Goal: Task Accomplishment & Management: Use online tool/utility

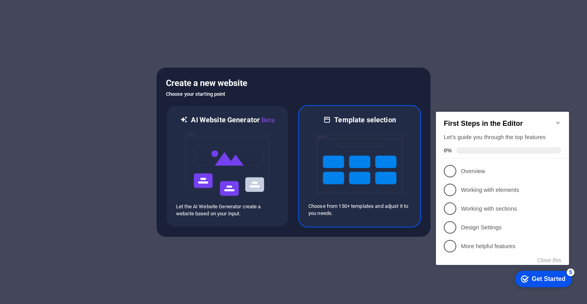
click at [375, 191] on img at bounding box center [360, 164] width 86 height 78
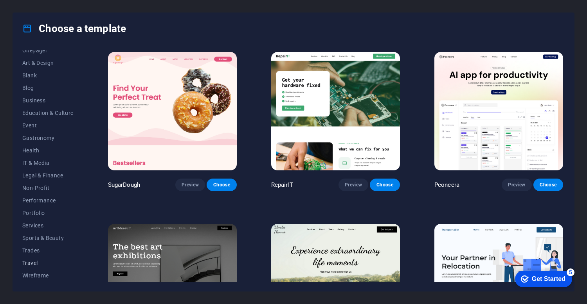
scroll to position [81, 0]
click at [41, 214] on span "Portfolio" at bounding box center [47, 213] width 51 height 6
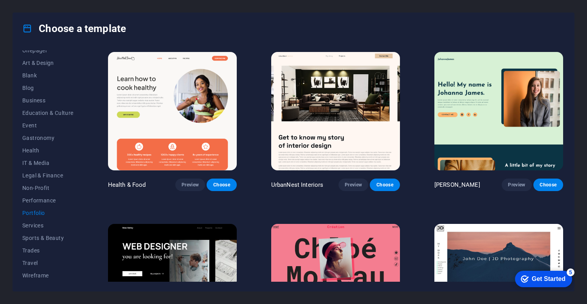
scroll to position [0, 0]
click at [340, 126] on img at bounding box center [335, 111] width 129 height 119
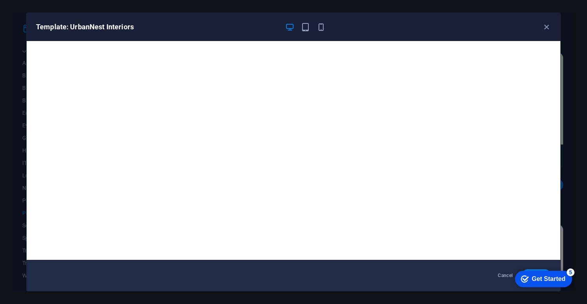
click at [260, 272] on div "Cancel Choose" at bounding box center [294, 275] width 534 height 31
click at [547, 24] on icon "button" at bounding box center [546, 27] width 9 height 9
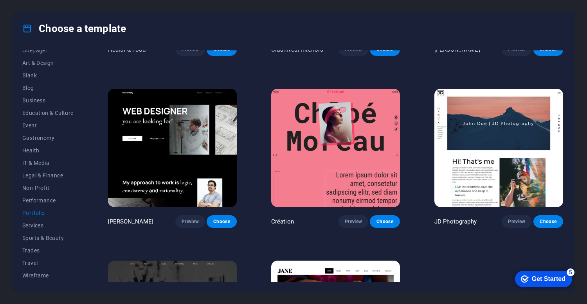
scroll to position [157, 0]
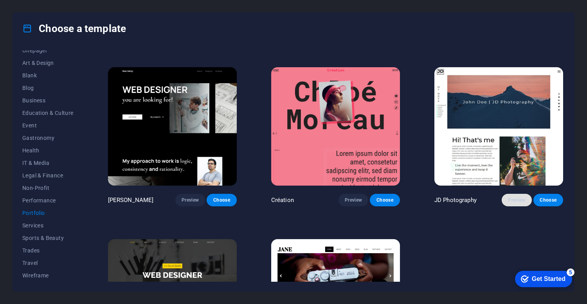
click at [508, 201] on span "Preview" at bounding box center [516, 200] width 17 height 6
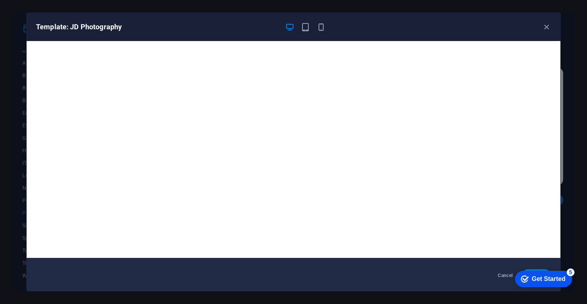
scroll to position [2, 0]
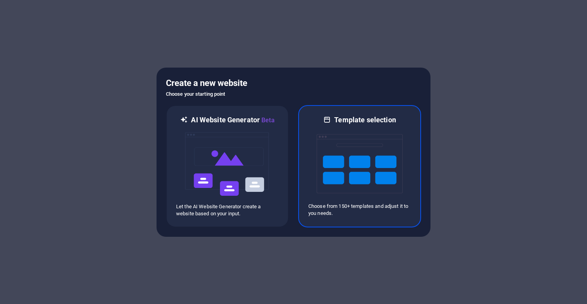
click at [362, 160] on img at bounding box center [360, 164] width 86 height 78
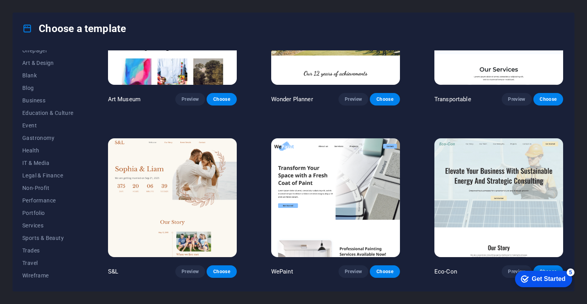
scroll to position [81, 0]
click at [41, 211] on span "Portfolio" at bounding box center [47, 213] width 51 height 6
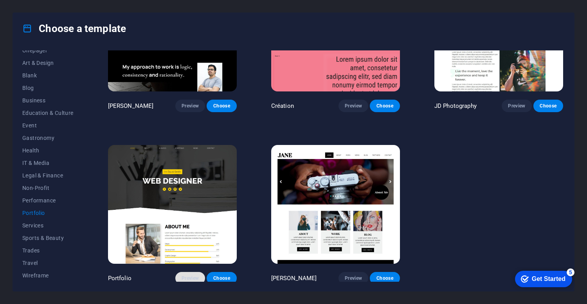
click at [191, 277] on span "Preview" at bounding box center [190, 278] width 17 height 6
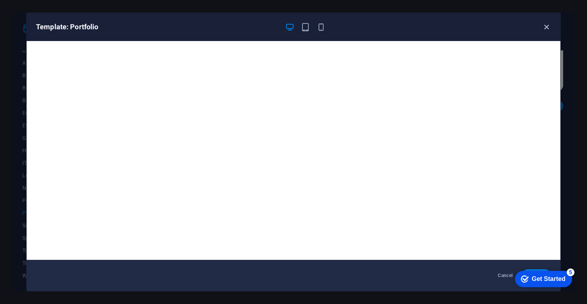
click at [549, 27] on icon "button" at bounding box center [546, 27] width 9 height 9
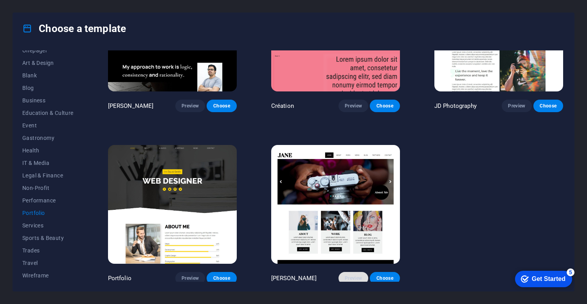
click at [345, 275] on span "Preview" at bounding box center [353, 278] width 17 height 6
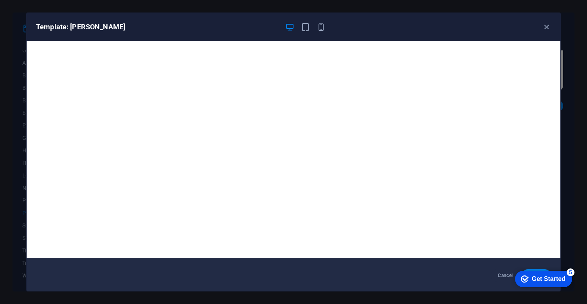
scroll to position [2, 0]
click at [549, 23] on icon "button" at bounding box center [546, 27] width 9 height 9
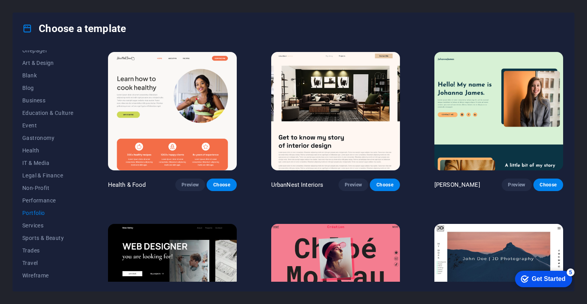
scroll to position [0, 0]
click at [347, 184] on span "Preview" at bounding box center [353, 185] width 17 height 6
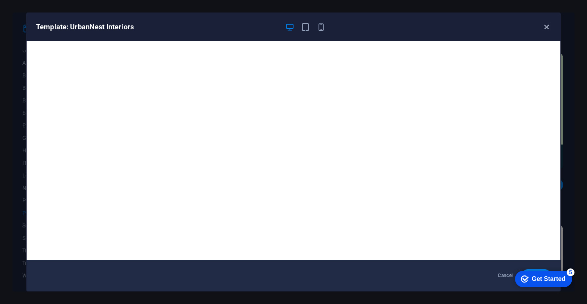
click at [546, 25] on icon "button" at bounding box center [546, 27] width 9 height 9
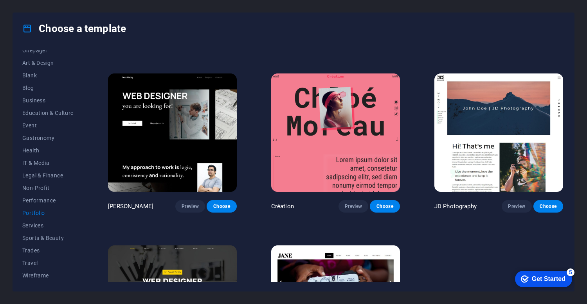
scroll to position [152, 0]
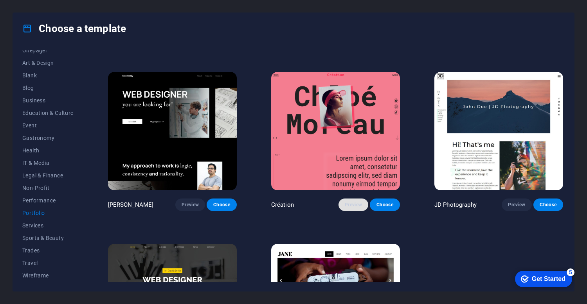
click at [345, 202] on span "Preview" at bounding box center [353, 205] width 17 height 6
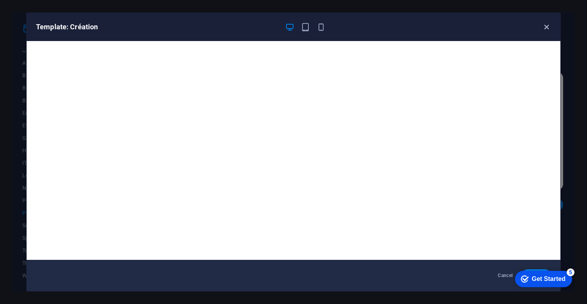
click at [547, 27] on icon "button" at bounding box center [546, 27] width 9 height 9
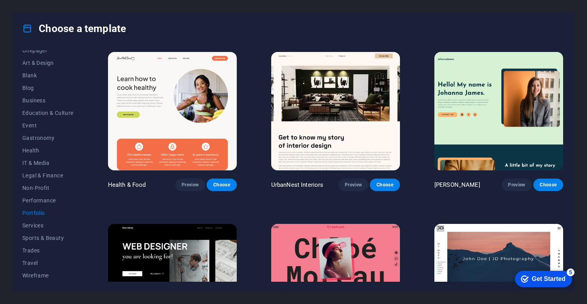
scroll to position [0, 0]
click at [345, 185] on span "Preview" at bounding box center [353, 185] width 17 height 6
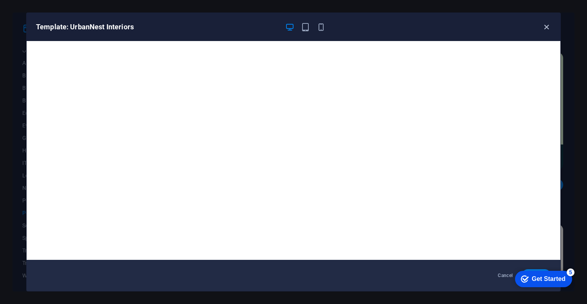
click at [543, 26] on icon "button" at bounding box center [546, 27] width 9 height 9
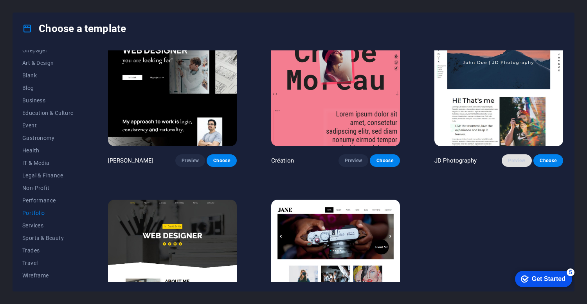
scroll to position [194, 0]
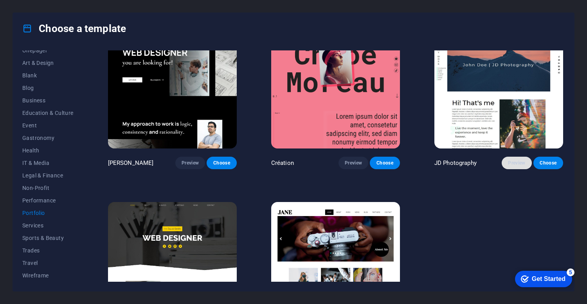
click at [512, 165] on button "Preview" at bounding box center [517, 163] width 30 height 13
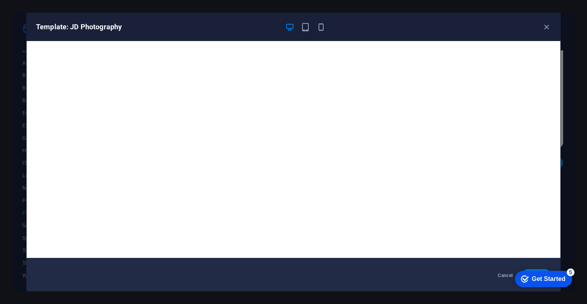
scroll to position [2, 0]
click at [546, 29] on icon "button" at bounding box center [546, 27] width 9 height 9
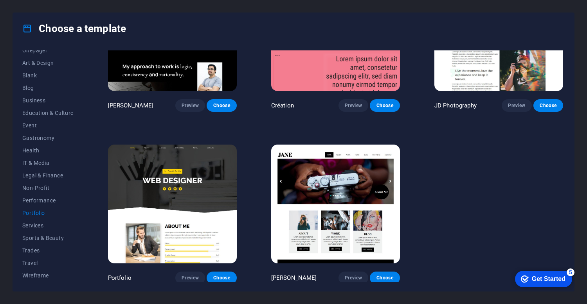
scroll to position [251, 0]
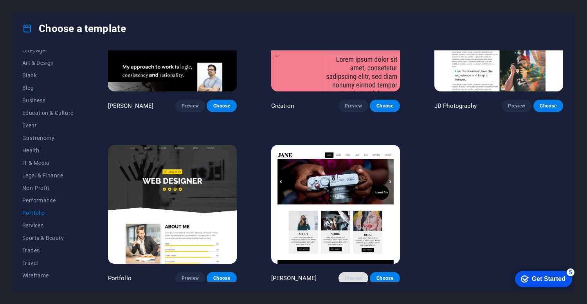
click at [356, 278] on span "Preview" at bounding box center [353, 278] width 17 height 6
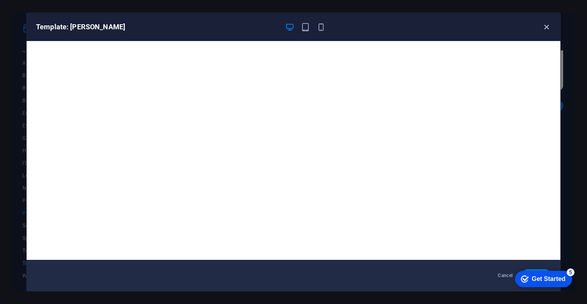
click at [548, 28] on icon "button" at bounding box center [546, 27] width 9 height 9
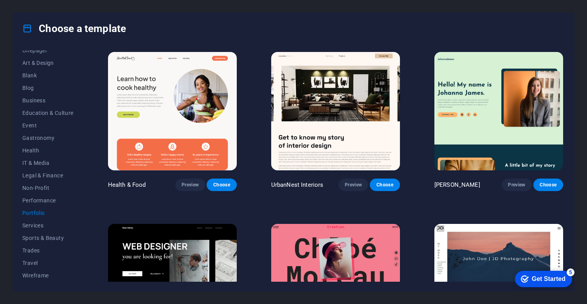
scroll to position [0, 0]
click at [345, 182] on span "Preview" at bounding box center [353, 185] width 17 height 6
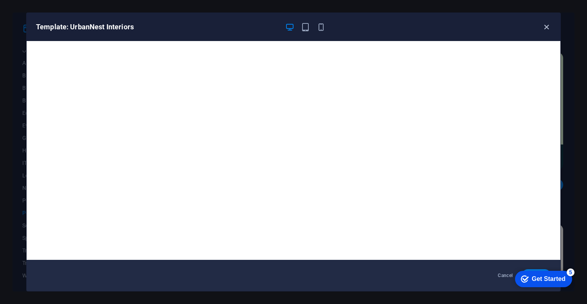
click at [546, 28] on icon "button" at bounding box center [546, 27] width 9 height 9
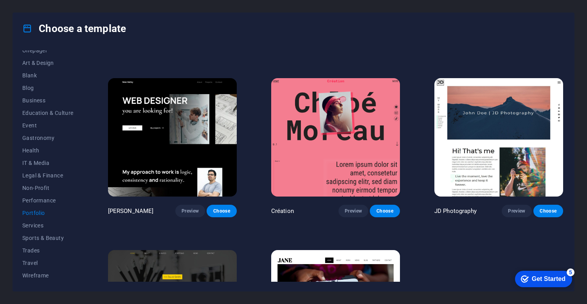
scroll to position [149, 0]
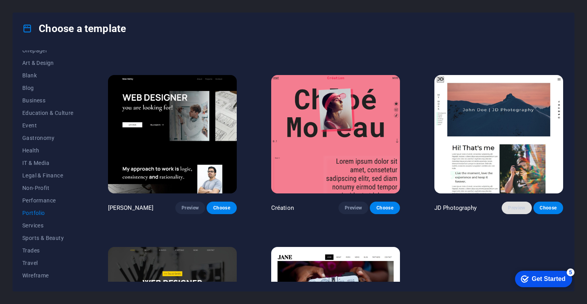
click at [520, 205] on span "Preview" at bounding box center [516, 208] width 17 height 6
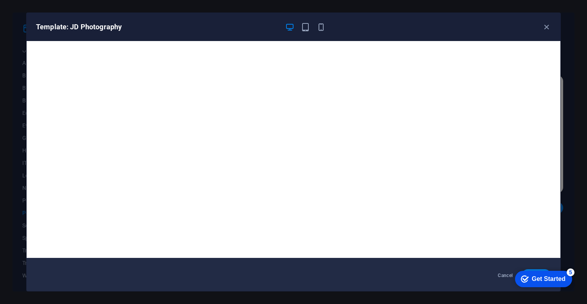
scroll to position [2, 0]
click at [545, 28] on icon "button" at bounding box center [546, 27] width 9 height 9
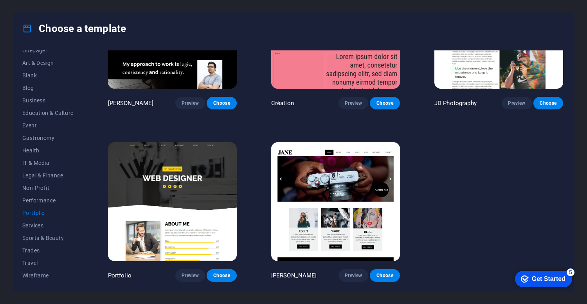
scroll to position [251, 0]
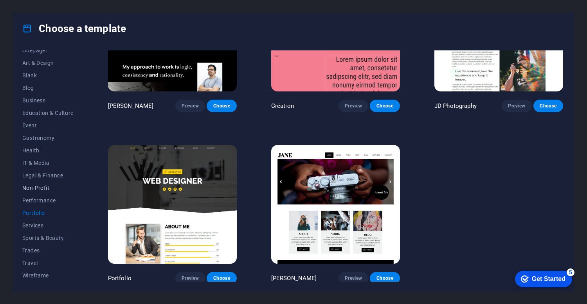
click at [39, 194] on button "Non-Profit" at bounding box center [47, 188] width 51 height 13
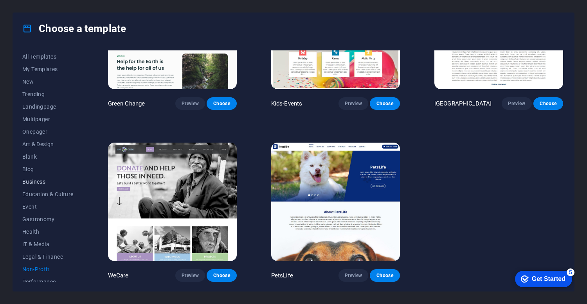
scroll to position [0, 0]
click at [38, 180] on span "Business" at bounding box center [47, 182] width 51 height 6
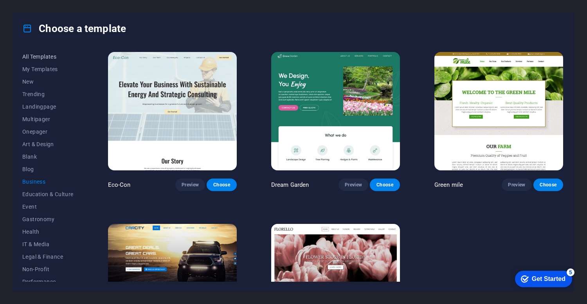
click at [50, 55] on span "All Templates" at bounding box center [47, 57] width 51 height 6
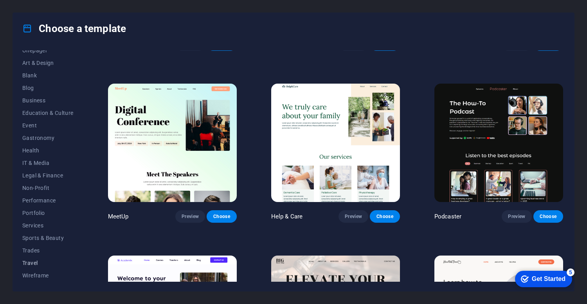
scroll to position [81, 0]
click at [38, 273] on span "Wireframe" at bounding box center [47, 276] width 51 height 6
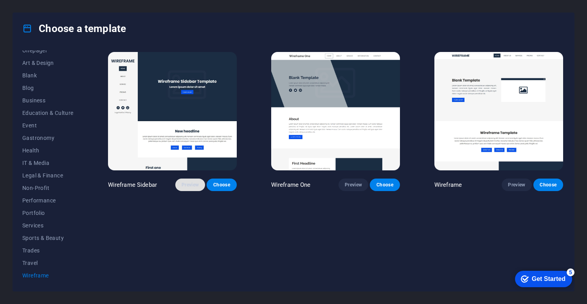
click at [189, 185] on span "Preview" at bounding box center [190, 185] width 17 height 6
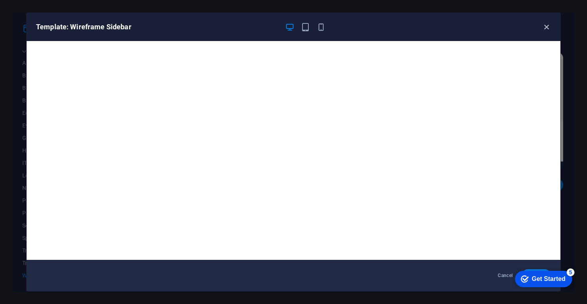
click at [549, 28] on icon "button" at bounding box center [546, 27] width 9 height 9
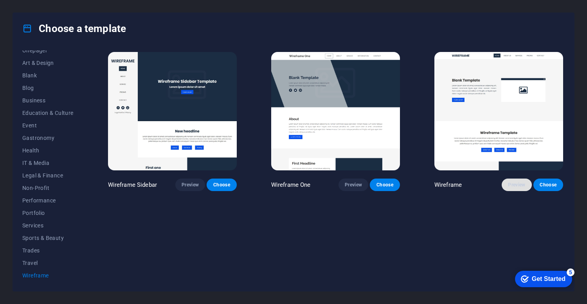
click at [509, 187] on span "Preview" at bounding box center [516, 185] width 17 height 6
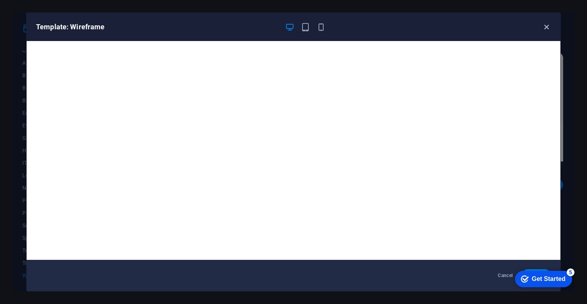
click at [544, 25] on icon "button" at bounding box center [546, 27] width 9 height 9
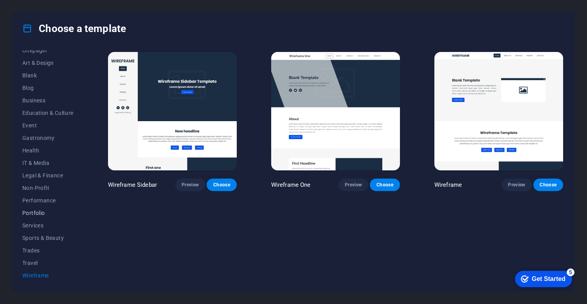
click at [39, 215] on span "Portfolio" at bounding box center [47, 213] width 51 height 6
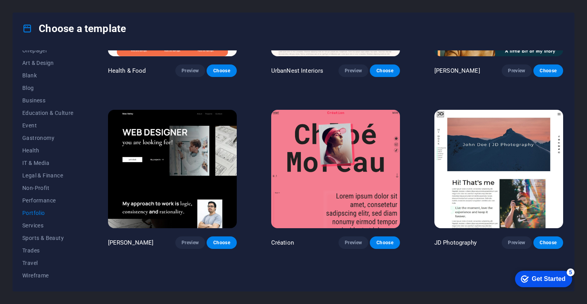
scroll to position [127, 0]
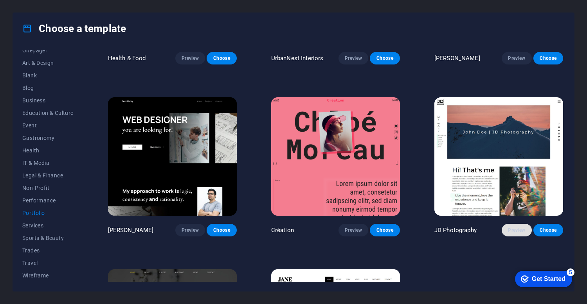
click at [515, 231] on span "Preview" at bounding box center [516, 230] width 17 height 6
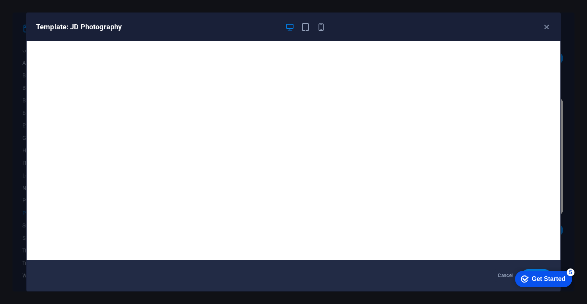
click at [546, 278] on div "Get Started" at bounding box center [549, 279] width 34 height 7
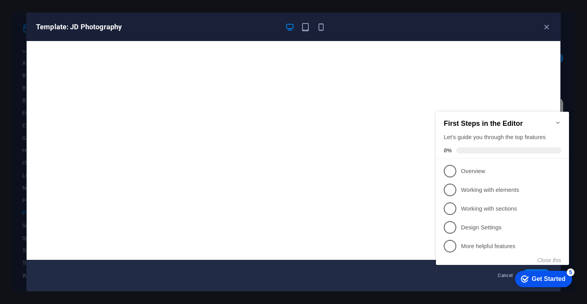
click at [549, 280] on div "Get Started" at bounding box center [549, 279] width 34 height 7
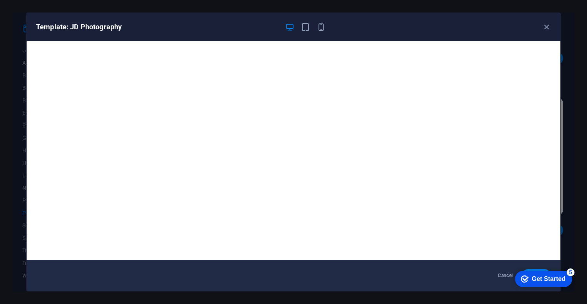
click at [565, 283] on div "Get Started" at bounding box center [549, 279] width 34 height 7
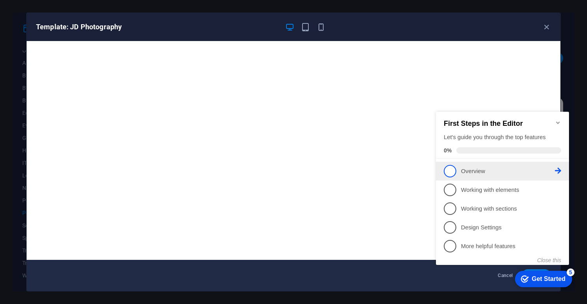
click at [523, 171] on p "Overview - incomplete" at bounding box center [508, 171] width 94 height 8
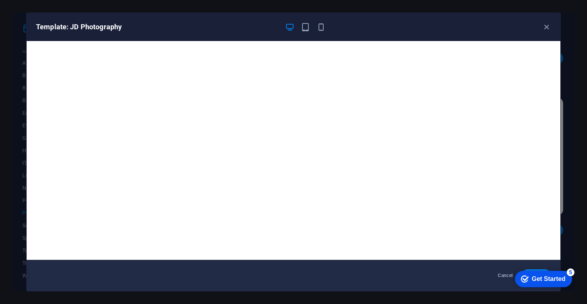
click at [538, 276] on div "Get Started" at bounding box center [549, 279] width 34 height 7
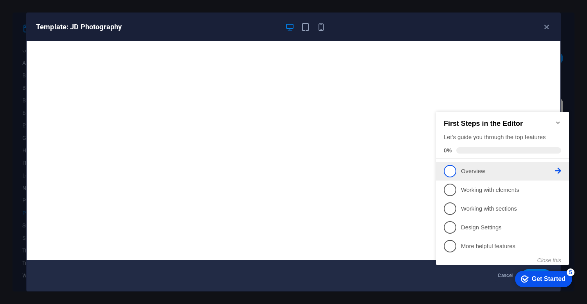
click at [561, 171] on icon at bounding box center [558, 171] width 6 height 6
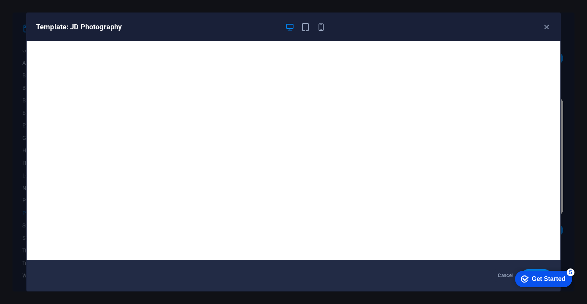
click div "checkmark Get Started 5 First Steps in the Editor Let's guide you through the t…"
click at [542, 271] on div "checkmark Get Started 5" at bounding box center [543, 279] width 57 height 16
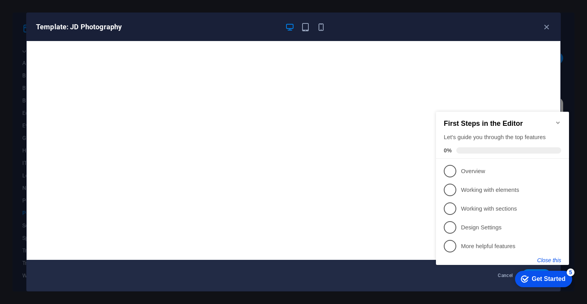
click at [544, 262] on button "Close this" at bounding box center [549, 260] width 24 height 6
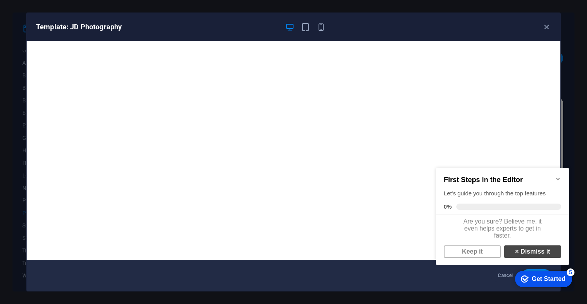
click at [520, 258] on link "× Dismiss it" at bounding box center [532, 252] width 57 height 13
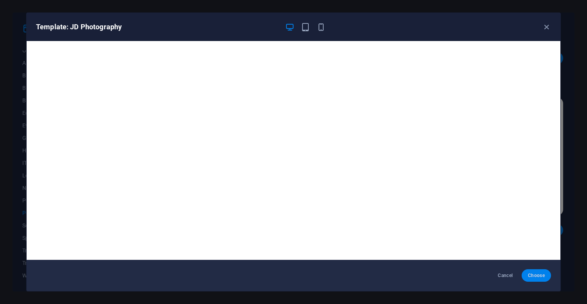
click at [533, 279] on span "Choose" at bounding box center [536, 276] width 17 height 6
